Goal: Obtain resource: Download file/media

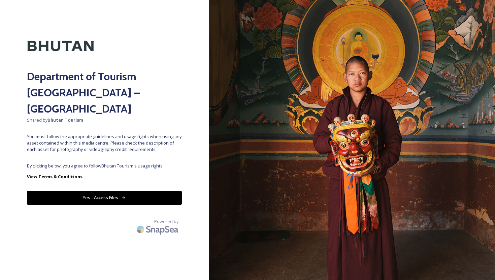
click at [130, 190] on button "Yes - Access Files" at bounding box center [104, 197] width 155 height 14
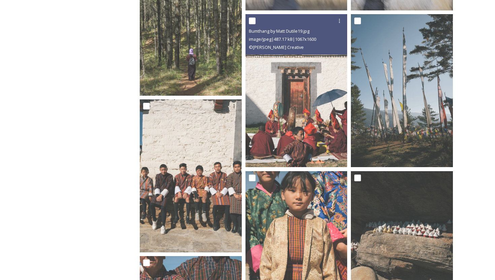
scroll to position [269, 0]
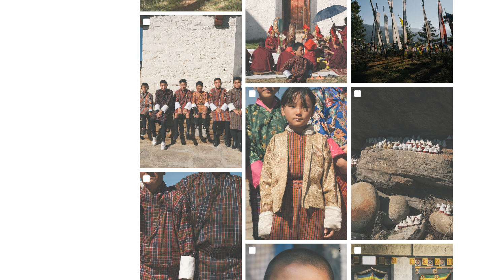
click at [397, 31] on img at bounding box center [402, 6] width 102 height 153
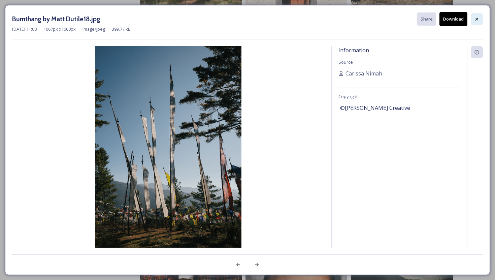
click at [472, 19] on div at bounding box center [476, 19] width 12 height 12
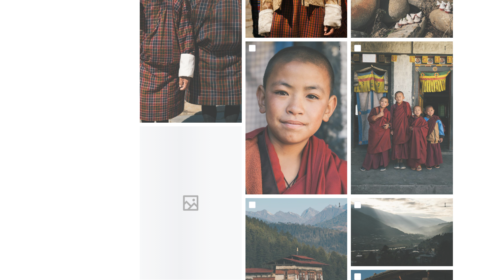
scroll to position [0, 0]
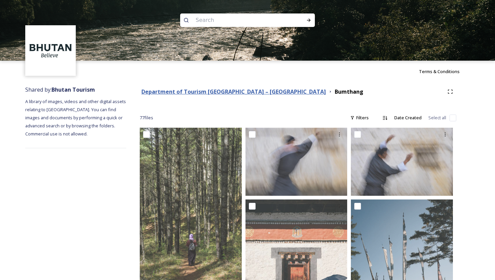
click at [207, 94] on strong "Department of Tourism [GEOGRAPHIC_DATA] – [GEOGRAPHIC_DATA]" at bounding box center [233, 91] width 184 height 7
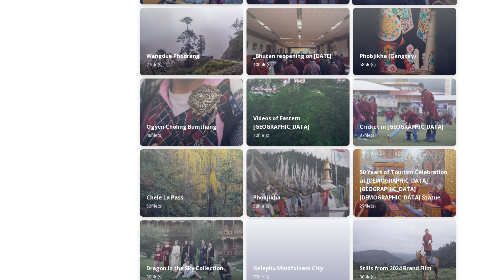
scroll to position [1103, 0]
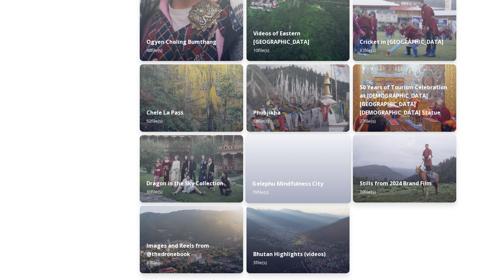
click at [289, 190] on div "Gelephu Mindfulness City 79 file(s)" at bounding box center [297, 187] width 105 height 31
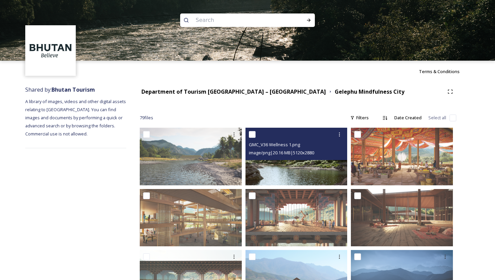
click at [288, 166] on img at bounding box center [296, 157] width 102 height 58
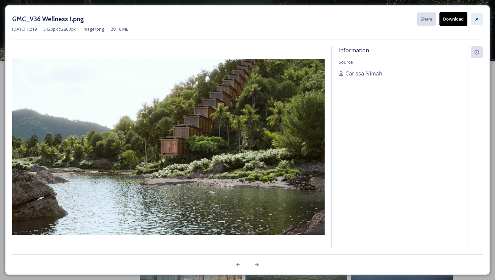
click at [474, 16] on icon at bounding box center [476, 18] width 5 height 5
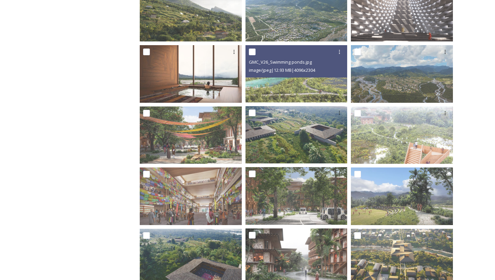
scroll to position [398, 0]
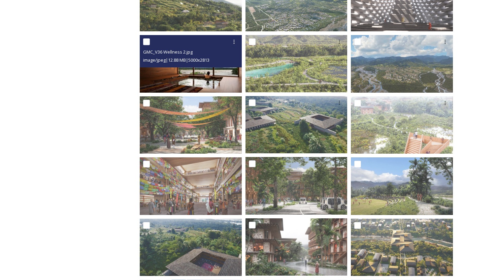
click at [207, 75] on img at bounding box center [191, 64] width 102 height 58
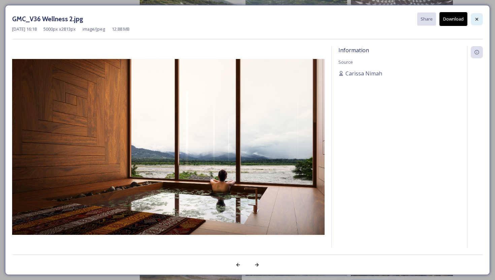
click at [474, 19] on icon at bounding box center [476, 18] width 5 height 5
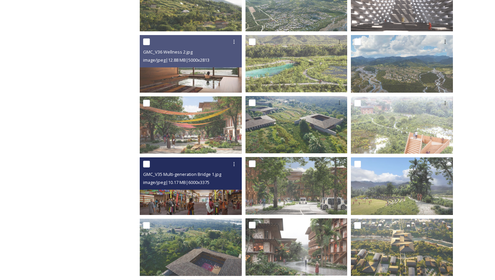
click at [191, 205] on img at bounding box center [191, 186] width 102 height 58
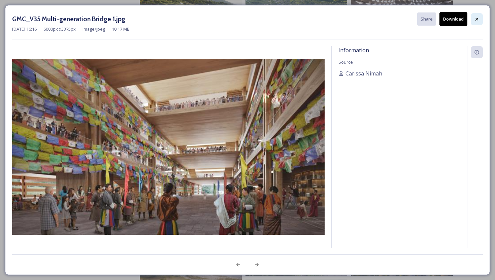
click at [477, 16] on div at bounding box center [476, 19] width 12 height 12
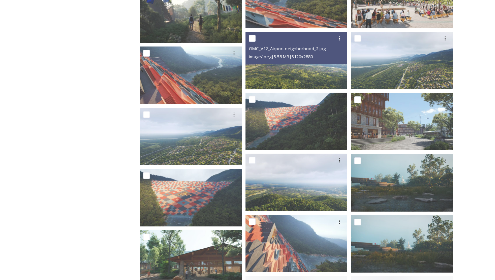
scroll to position [963, 0]
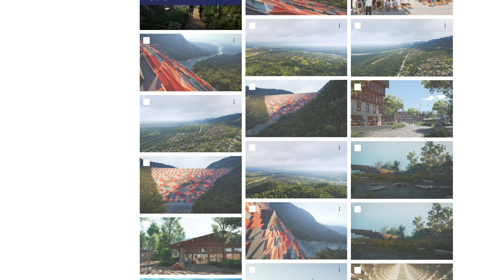
click at [207, 14] on img at bounding box center [191, 2] width 102 height 58
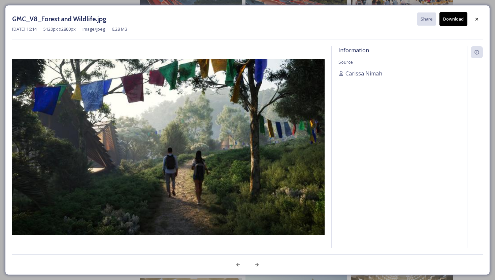
click at [148, 133] on img at bounding box center [168, 147] width 312 height 176
click at [249, 120] on img at bounding box center [168, 147] width 312 height 176
click at [456, 18] on button "Download" at bounding box center [453, 19] width 28 height 14
